Goal: Information Seeking & Learning: Learn about a topic

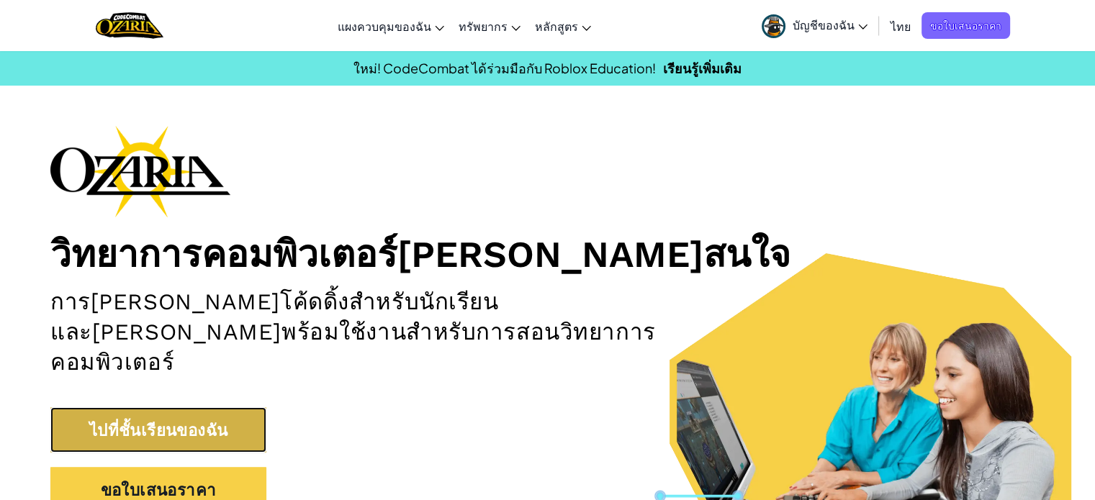
click at [150, 407] on link "ไปที่ชั้นเรียนของฉัน" at bounding box center [158, 429] width 216 height 45
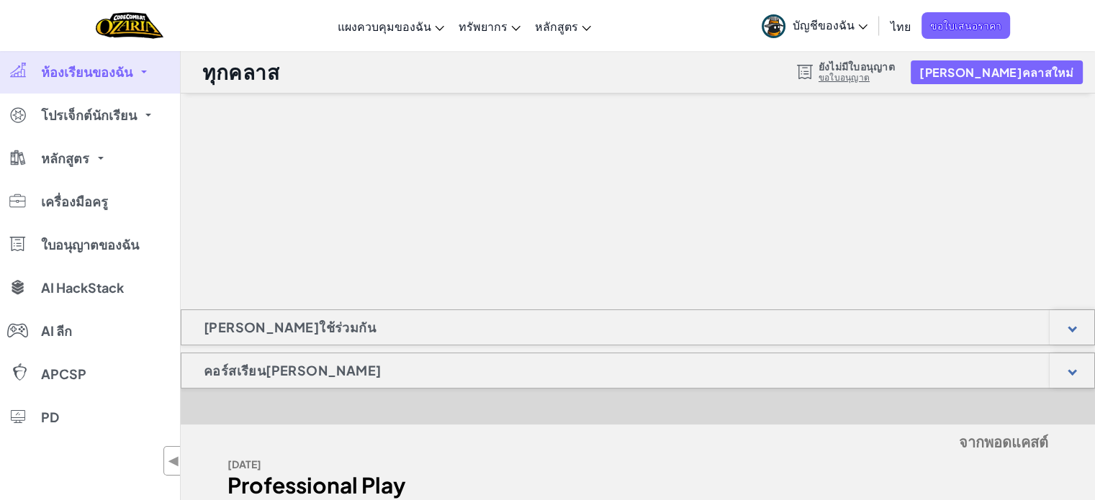
click at [101, 71] on span "ห้องเรียนของฉัน" at bounding box center [86, 72] width 91 height 13
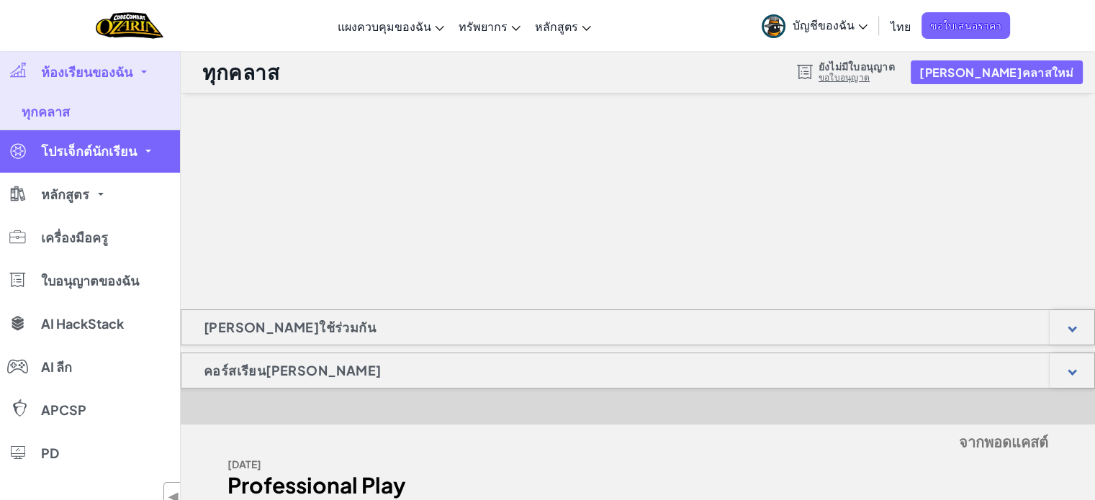
click at [101, 150] on span "โปรเจ็กต์นักเรียน" at bounding box center [89, 151] width 96 height 13
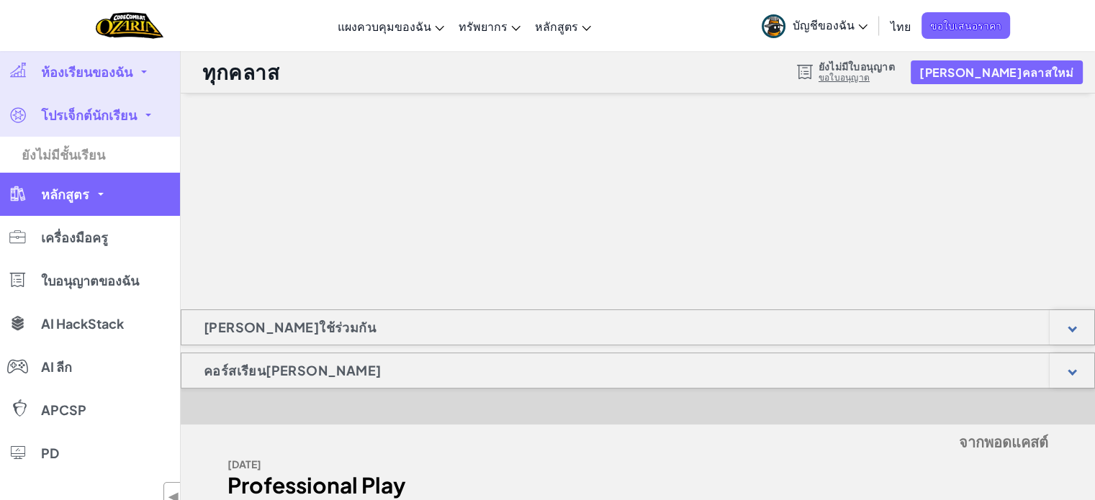
click at [76, 192] on span "หลักสูตร" at bounding box center [65, 194] width 48 height 13
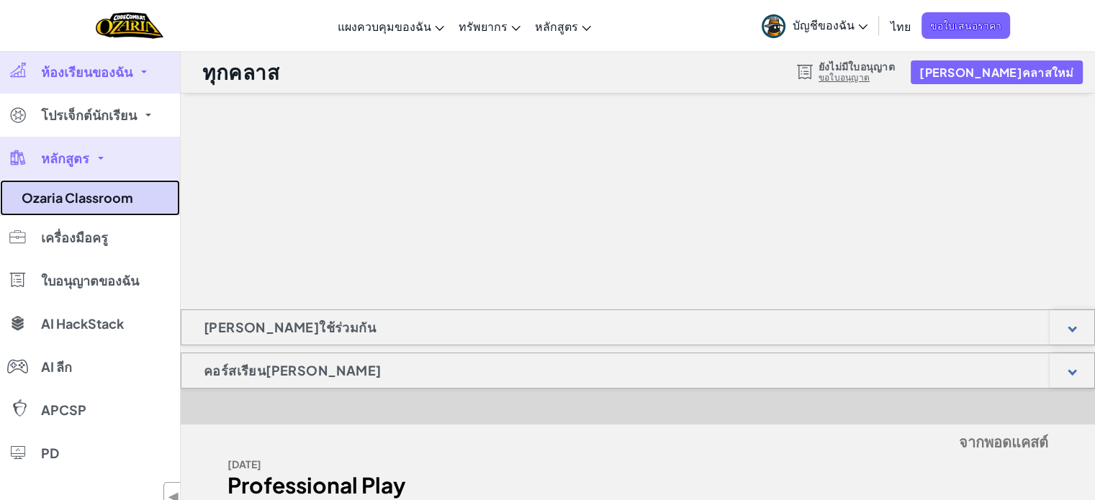
click at [115, 198] on link "Ozaria Classroom" at bounding box center [90, 198] width 180 height 36
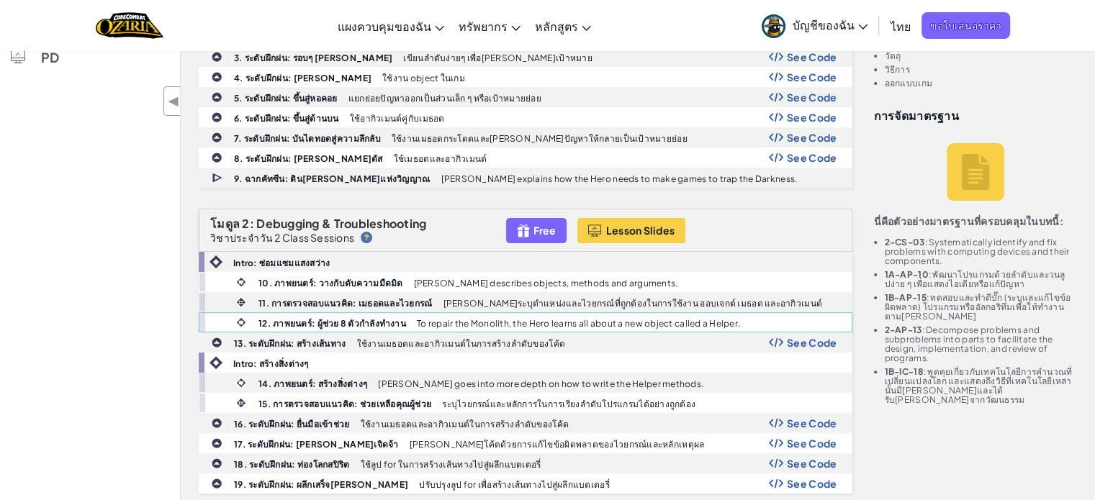
scroll to position [72, 0]
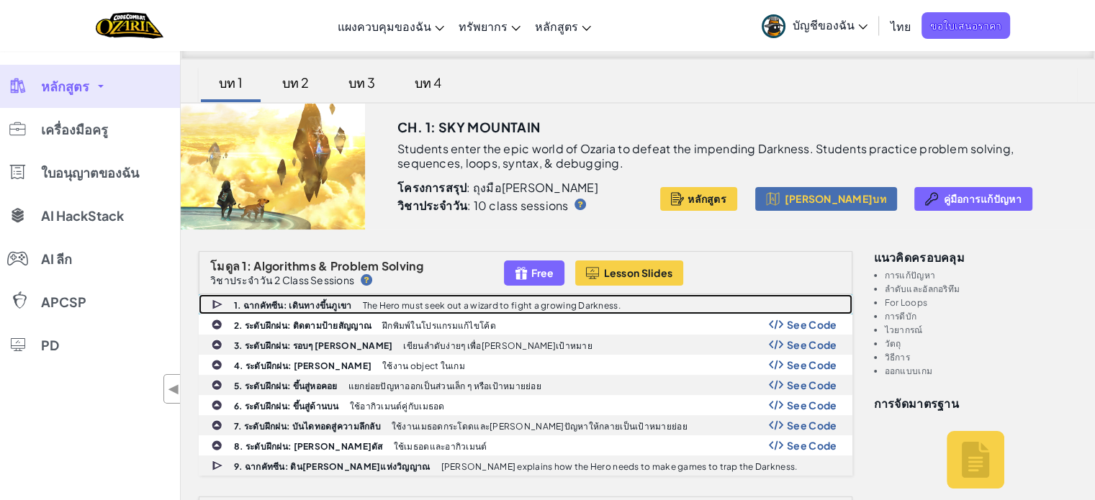
click at [299, 302] on b "1. ฉากคัทซีน: เดินทางขึ้นภูเขา" at bounding box center [292, 305] width 117 height 11
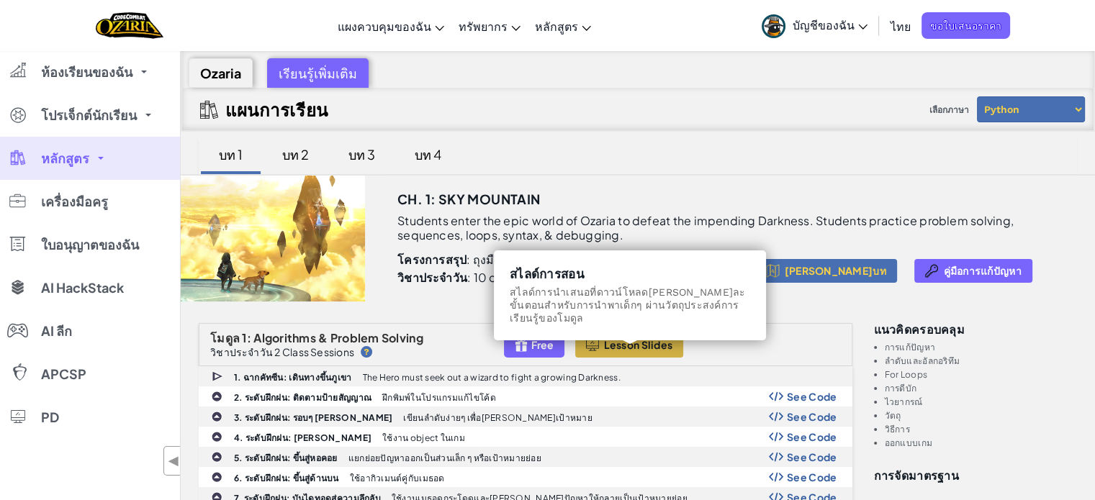
click at [651, 351] on button "Lesson Slides" at bounding box center [629, 345] width 109 height 25
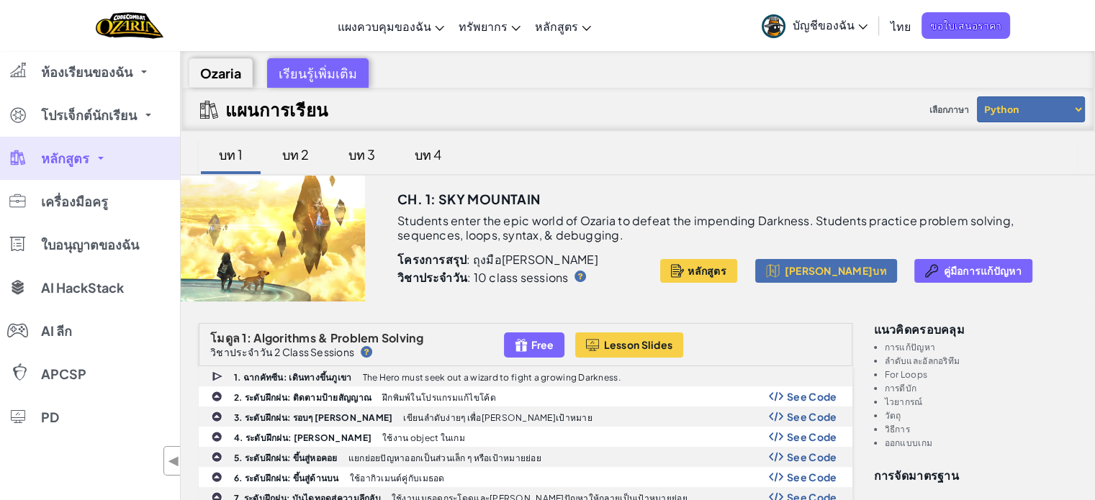
click at [299, 158] on div "บท 2" at bounding box center [295, 154] width 55 height 34
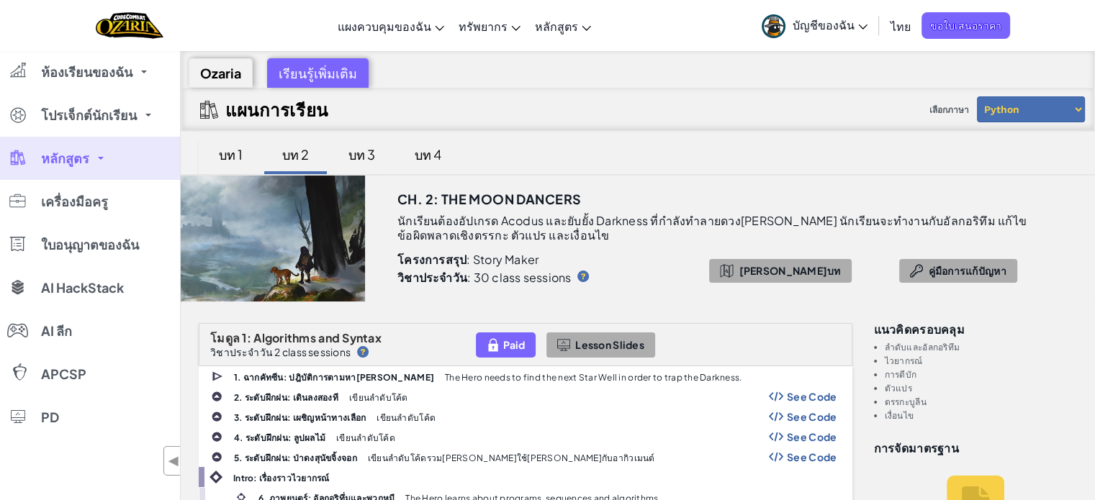
click at [213, 375] on img at bounding box center [218, 377] width 13 height 14
click at [219, 397] on img at bounding box center [217, 397] width 12 height 12
click at [222, 150] on div "บท 1" at bounding box center [230, 154] width 53 height 34
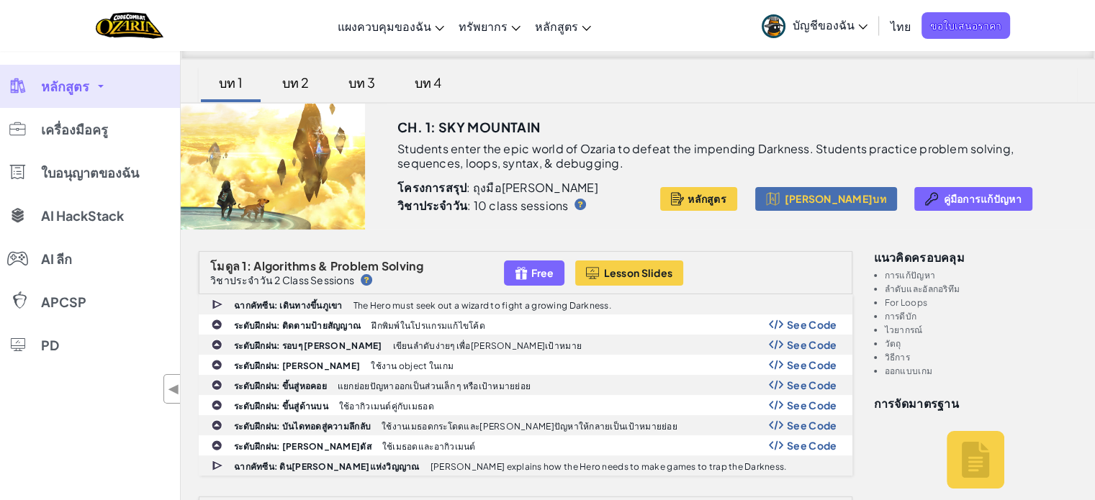
scroll to position [72, 0]
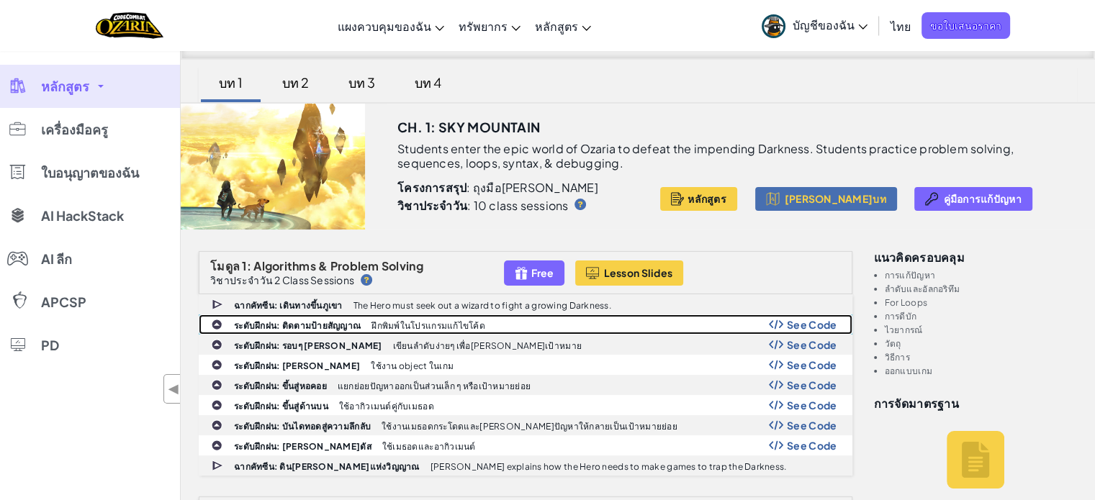
click at [267, 328] on b "ระดับฝึกฝน: ติดตามป้ายสัญญาณ" at bounding box center [297, 325] width 127 height 11
click at [812, 325] on span "See Code" at bounding box center [812, 325] width 50 height 12
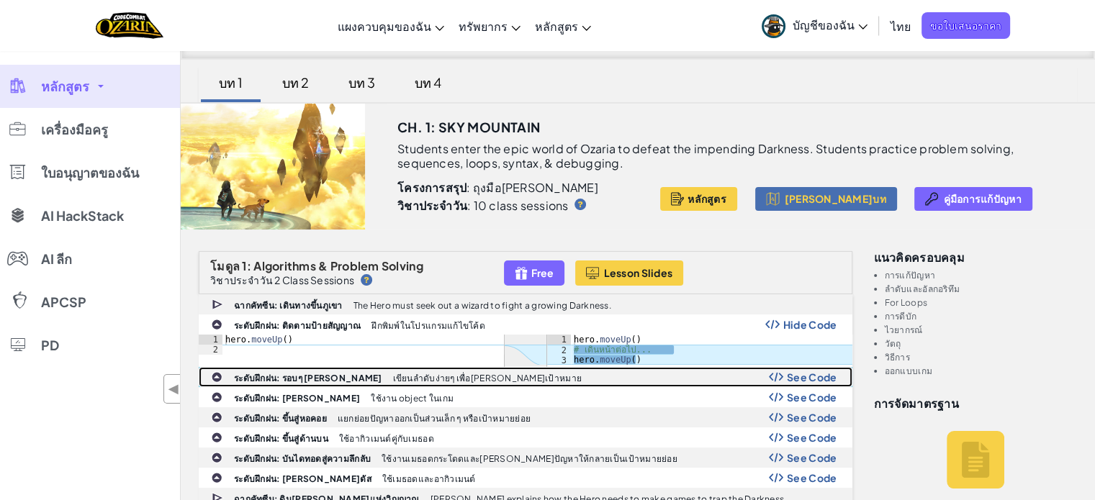
click at [806, 379] on span "See Code" at bounding box center [812, 377] width 50 height 12
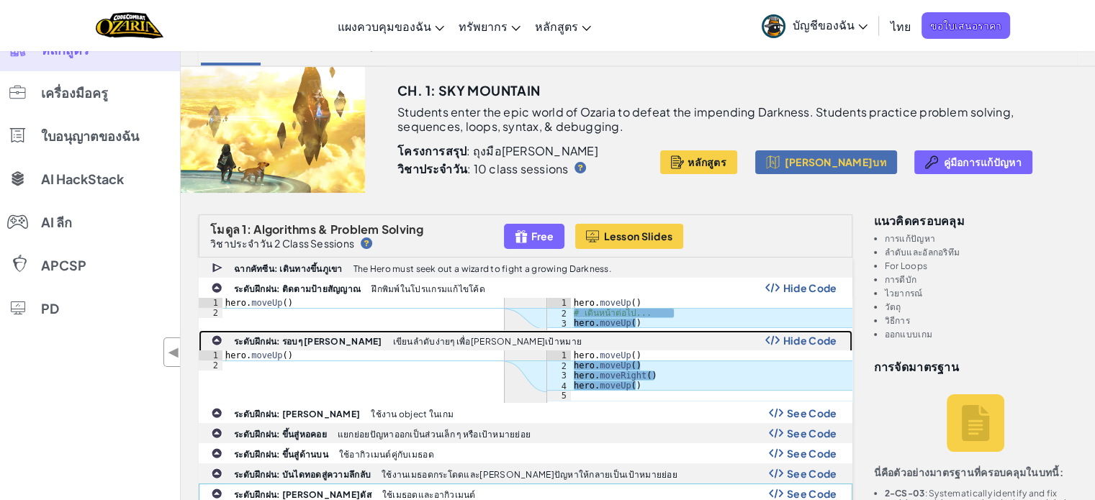
scroll to position [144, 0]
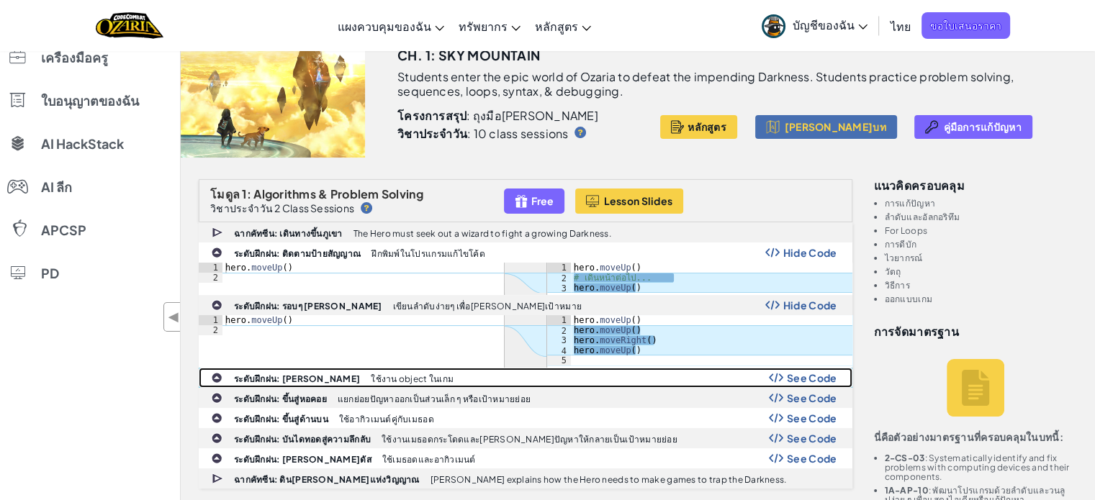
click at [803, 380] on span "See Code" at bounding box center [812, 378] width 50 height 12
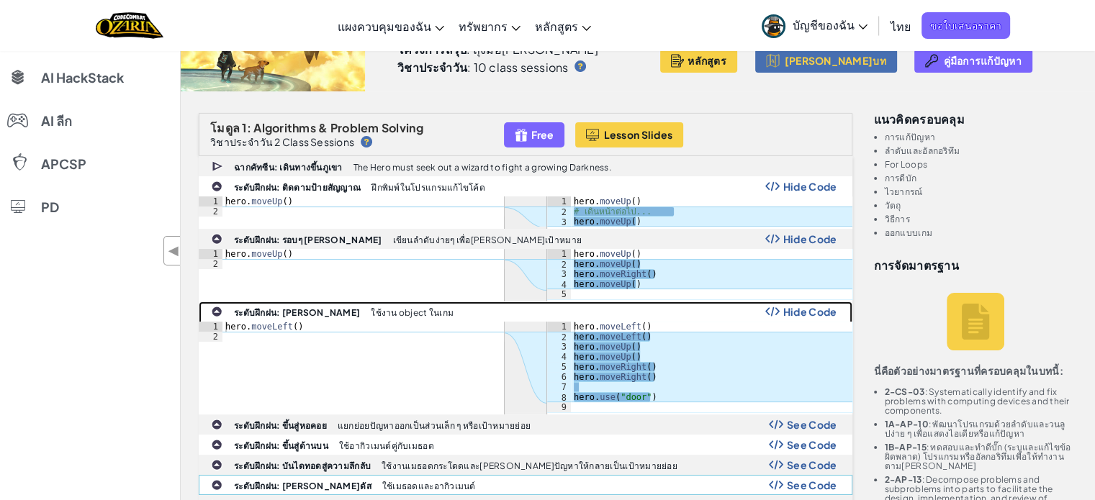
scroll to position [288, 0]
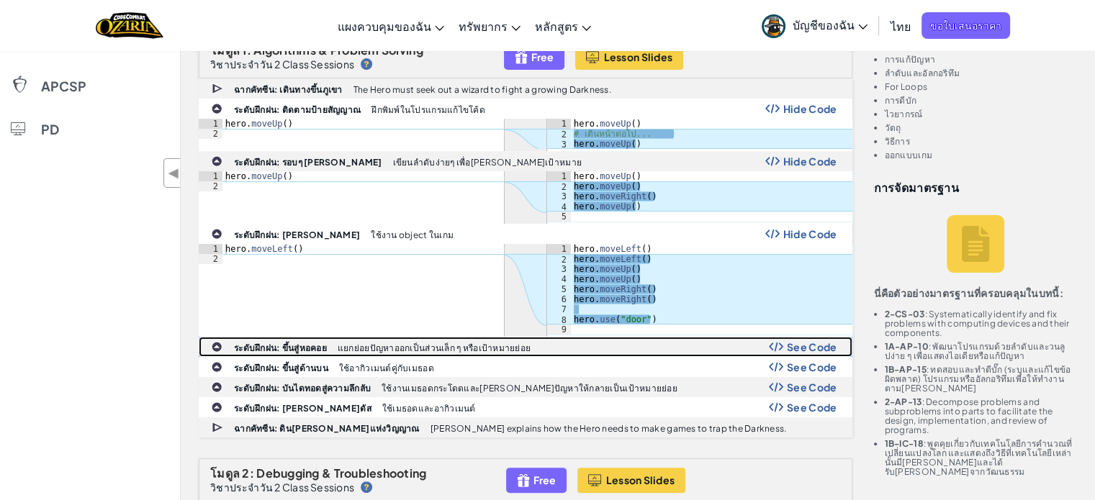
click at [806, 348] on span "See Code" at bounding box center [812, 347] width 50 height 12
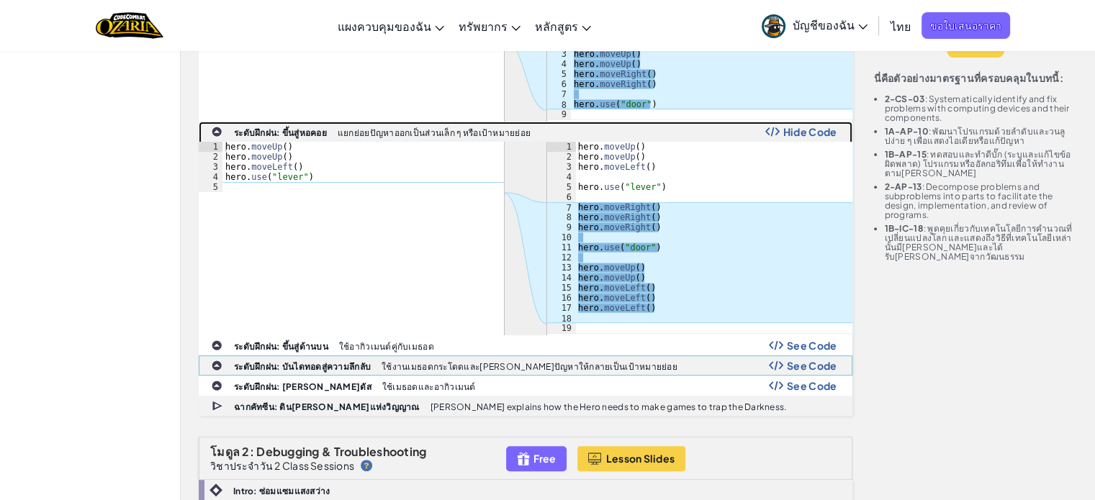
scroll to position [504, 0]
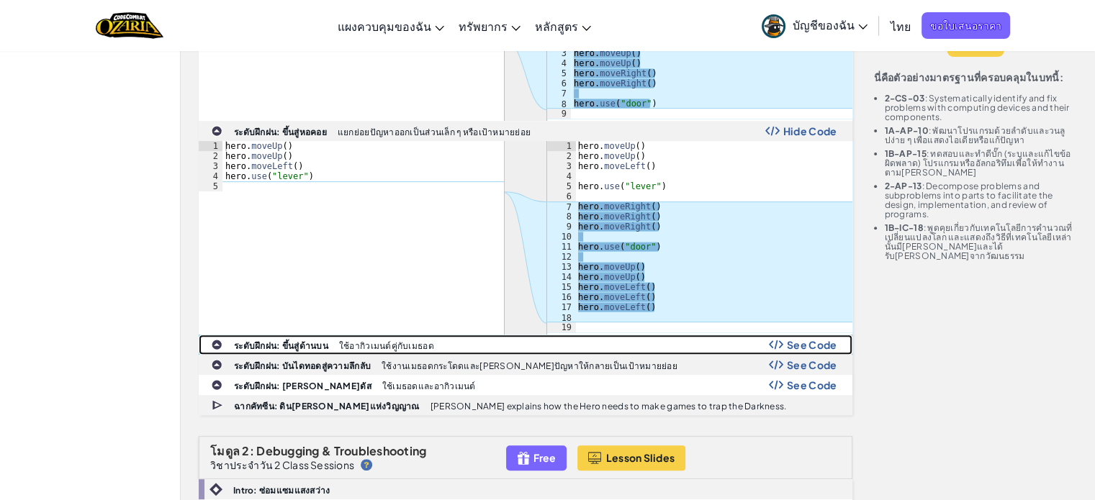
click at [817, 343] on span "See Code" at bounding box center [812, 345] width 50 height 12
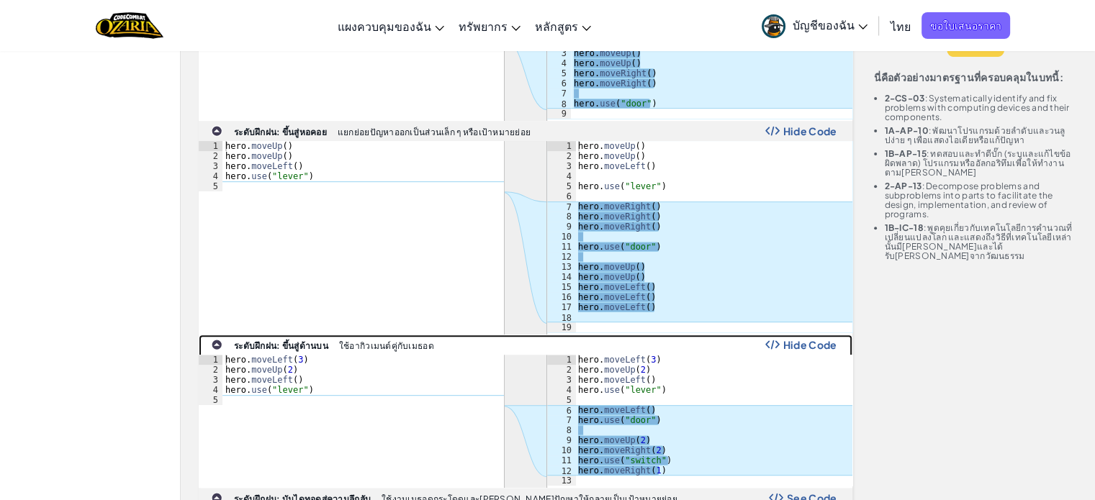
scroll to position [648, 0]
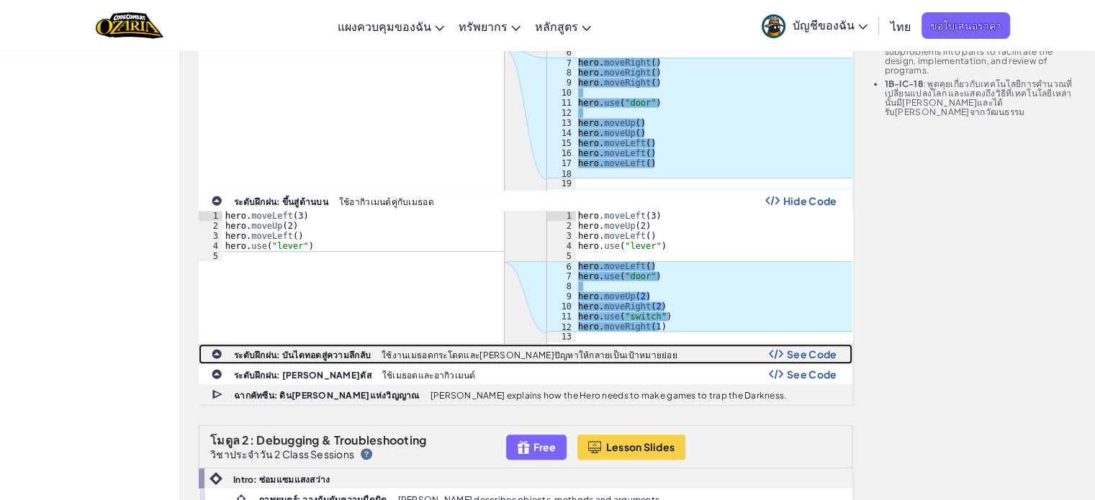
click at [805, 353] on span "See Code" at bounding box center [812, 354] width 50 height 12
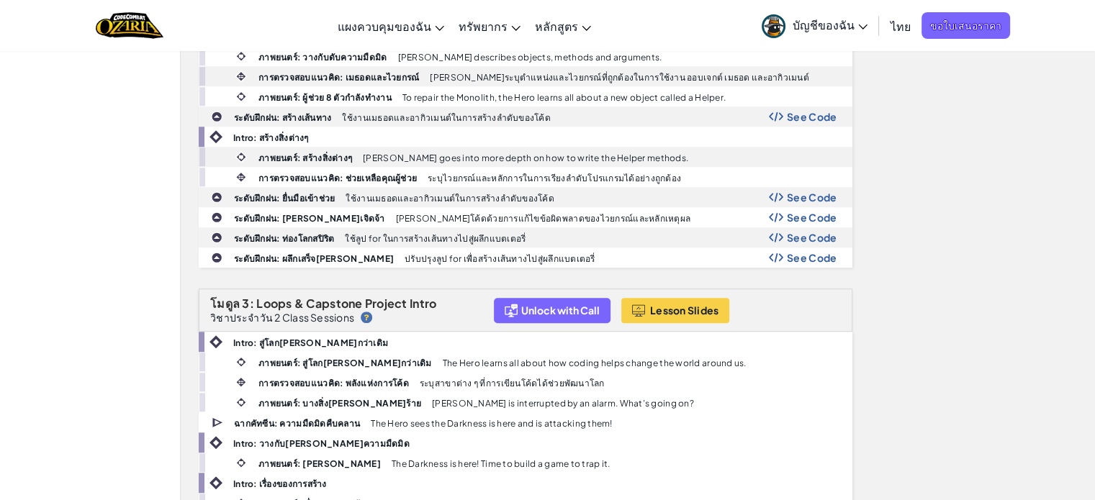
scroll to position [1080, 0]
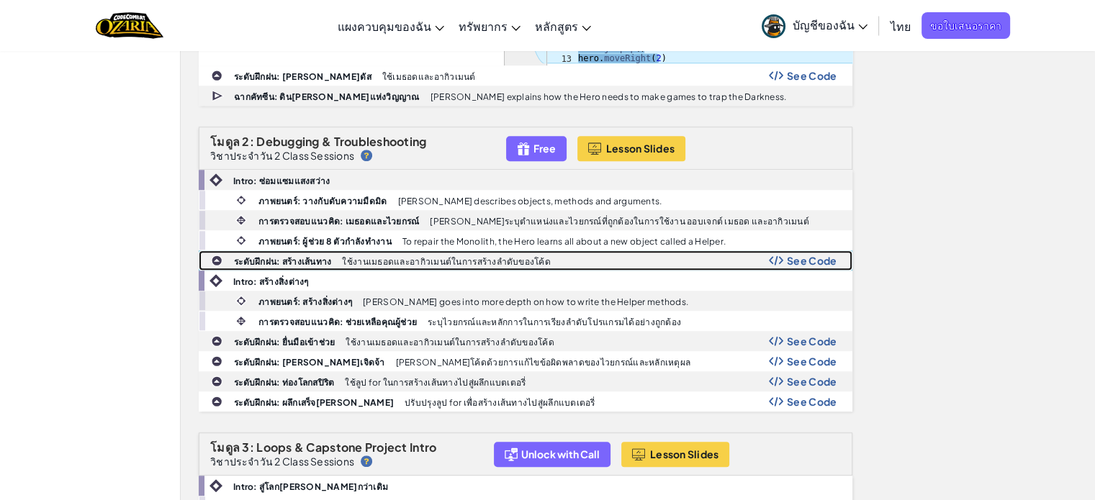
click at [809, 256] on span "See Code" at bounding box center [812, 261] width 50 height 12
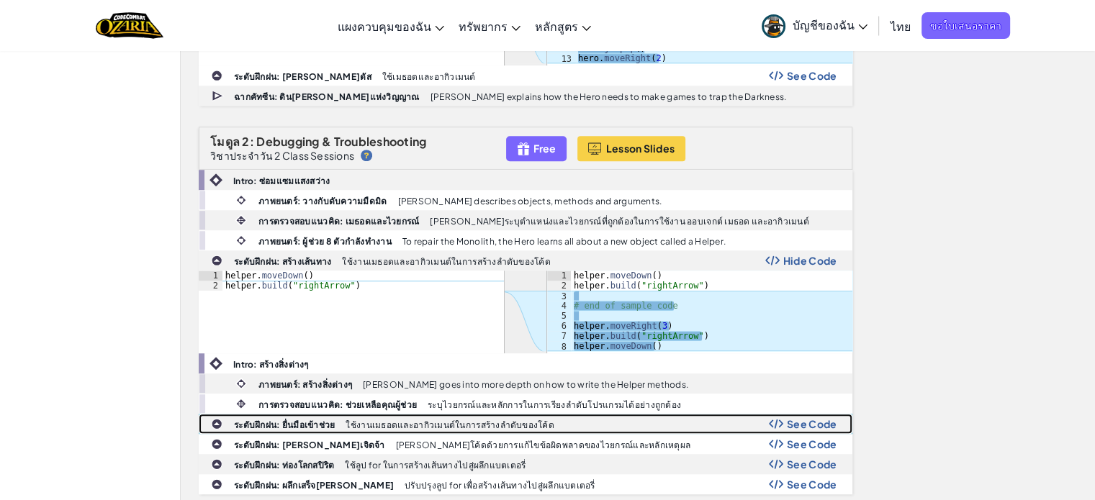
click at [787, 418] on span "See Code" at bounding box center [812, 424] width 50 height 12
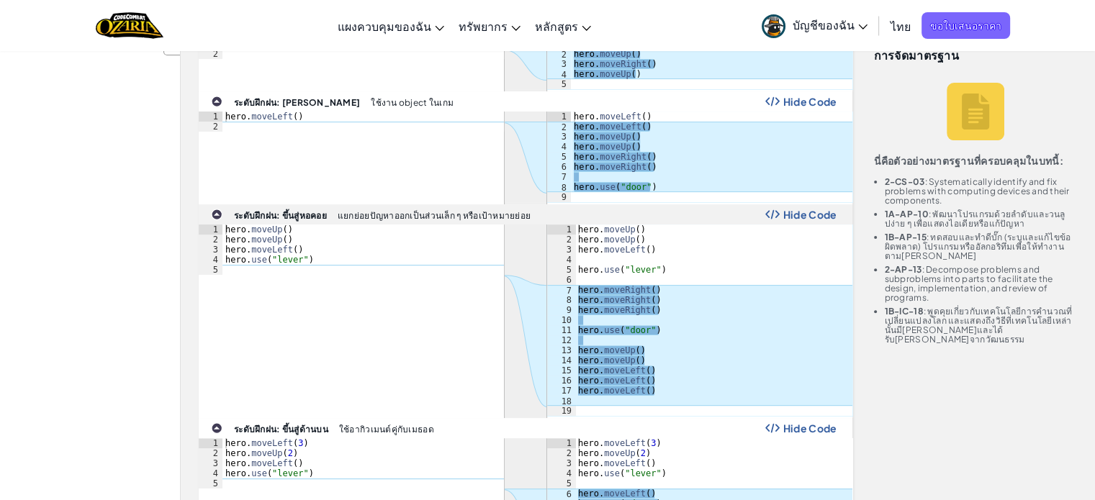
scroll to position [504, 0]
